Goal: Check status: Check status

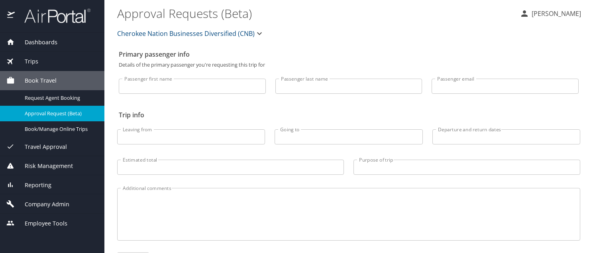
click at [26, 62] on span "Trips" at bounding box center [27, 61] width 24 height 9
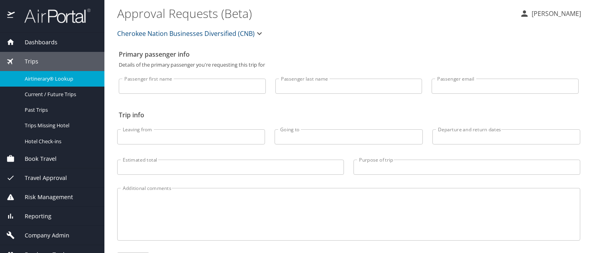
click at [57, 76] on span "Airtinerary® Lookup" at bounding box center [60, 79] width 70 height 8
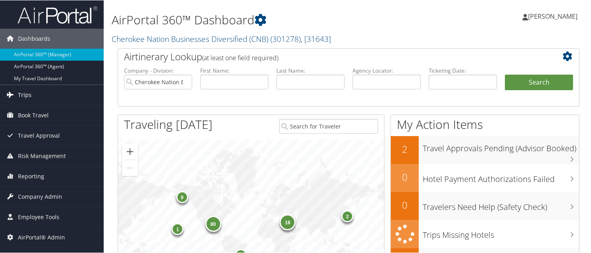
click at [28, 93] on span "Trips" at bounding box center [25, 95] width 14 height 20
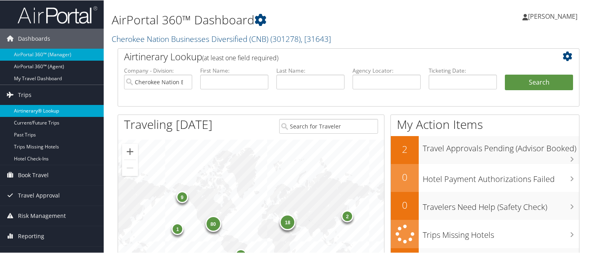
click at [30, 113] on link "Airtinerary® Lookup" at bounding box center [52, 110] width 104 height 12
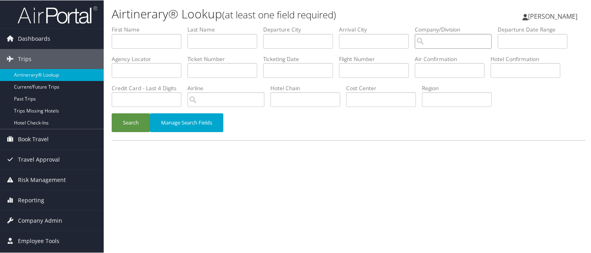
click at [415, 33] on input "search" at bounding box center [453, 40] width 77 height 15
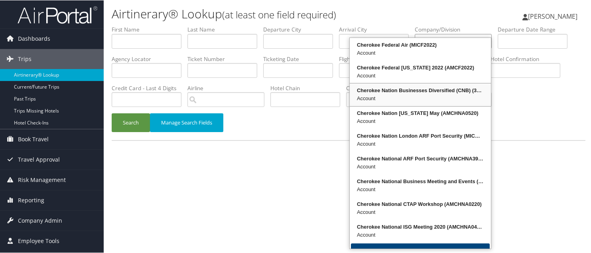
click at [408, 94] on div "Account" at bounding box center [420, 98] width 139 height 8
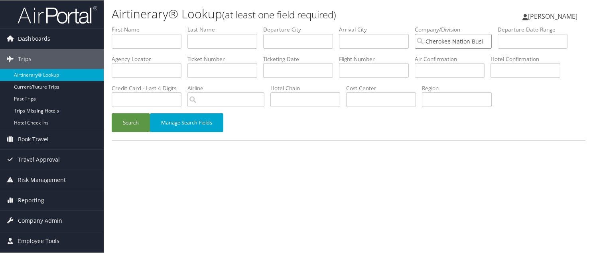
type input "Cherokee Nation Businesses Diversified (CNB)"
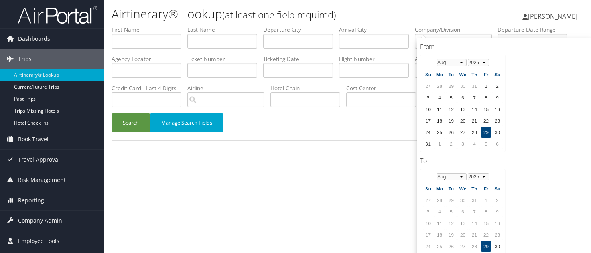
click at [498, 33] on input "text" at bounding box center [533, 40] width 70 height 15
click at [460, 59] on select "Jan Feb Mar Apr May Jun [DATE] Aug Sep Oct Nov Dec" at bounding box center [452, 62] width 30 height 7
click at [451, 120] on td "23" at bounding box center [451, 120] width 11 height 11
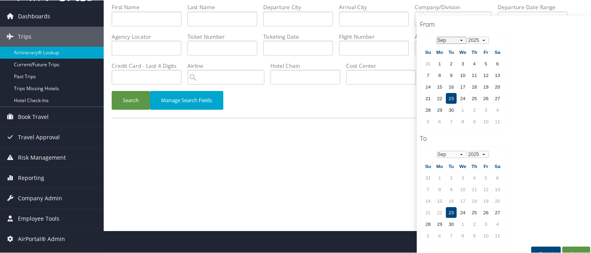
click at [461, 37] on select "Jan Feb Mar Apr May Jun [DATE] Aug Sep Oct Nov Dec" at bounding box center [452, 39] width 30 height 7
click at [459, 150] on select "Jan Feb Mar Apr May Jun [DATE] Aug Sep Oct Nov Dec" at bounding box center [452, 153] width 30 height 7
click at [464, 60] on td "1" at bounding box center [462, 63] width 11 height 11
click at [466, 218] on td "29" at bounding box center [462, 223] width 11 height 11
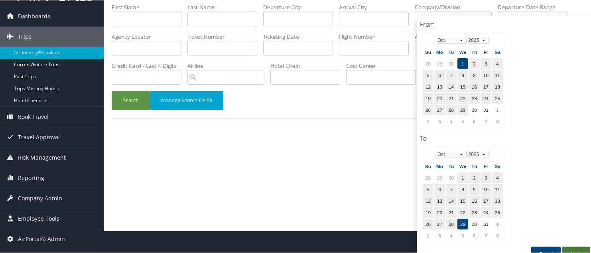
click at [578, 246] on button "Apply" at bounding box center [576, 253] width 28 height 14
type input "[DATE] - [DATE]"
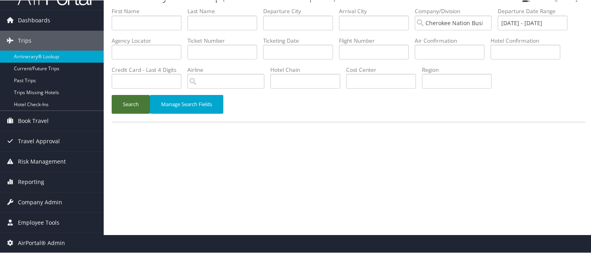
click at [131, 95] on button "Search" at bounding box center [131, 104] width 38 height 19
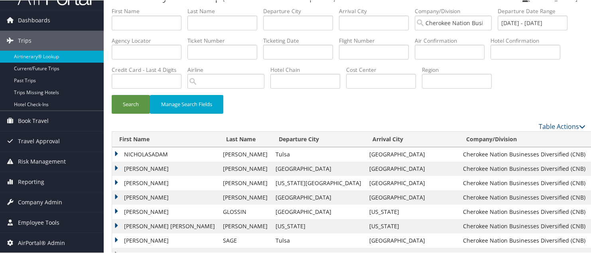
click at [116, 147] on td "NICHOLASADAM" at bounding box center [165, 154] width 107 height 14
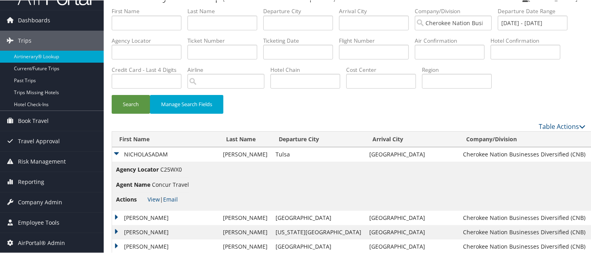
click at [116, 147] on td "NICHOLASADAM" at bounding box center [165, 154] width 107 height 14
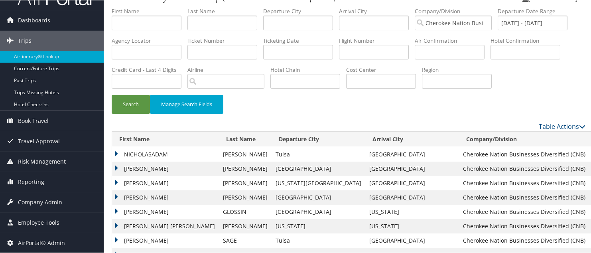
click at [119, 161] on td "[PERSON_NAME]" at bounding box center [165, 168] width 107 height 14
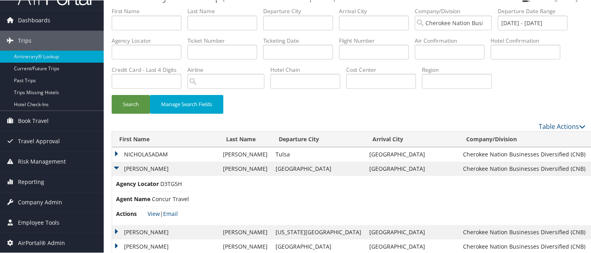
click at [119, 161] on td "[PERSON_NAME]" at bounding box center [165, 168] width 107 height 14
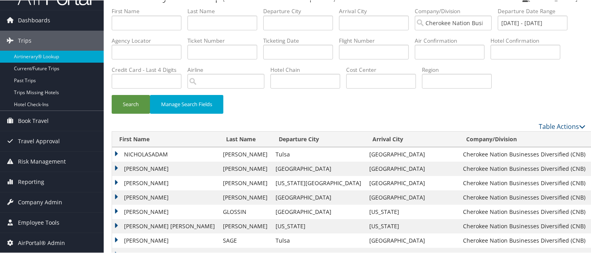
click at [118, 175] on td "[PERSON_NAME]" at bounding box center [165, 182] width 107 height 14
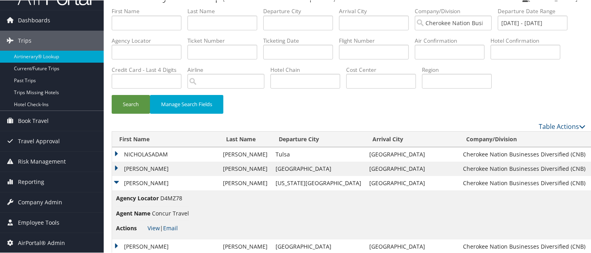
click at [118, 175] on td "[PERSON_NAME]" at bounding box center [165, 182] width 107 height 14
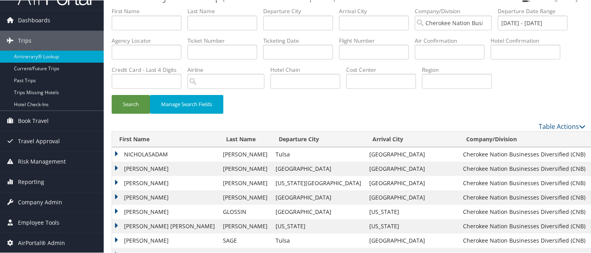
click at [115, 190] on td "[PERSON_NAME]" at bounding box center [165, 197] width 107 height 14
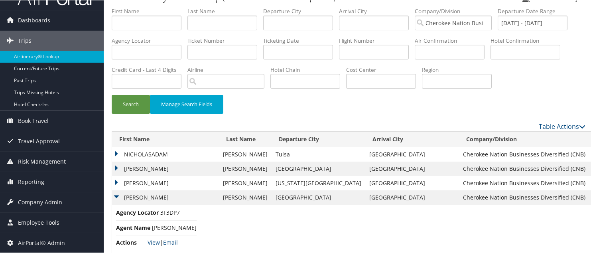
scroll to position [58, 0]
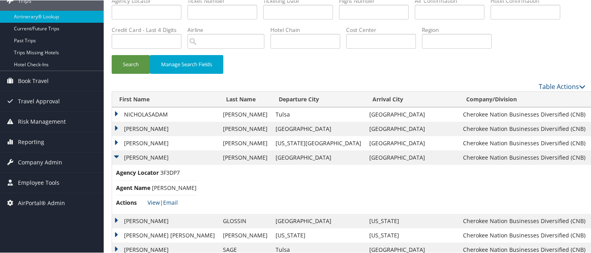
click at [118, 213] on td "[PERSON_NAME]" at bounding box center [165, 220] width 107 height 14
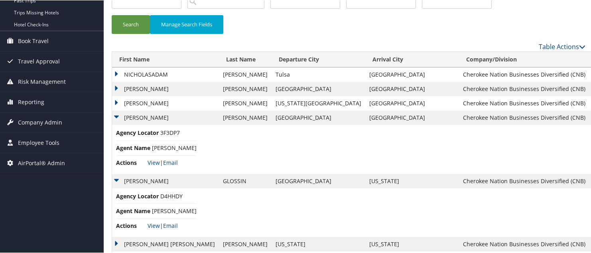
scroll to position [138, 0]
